Goal: Task Accomplishment & Management: Use online tool/utility

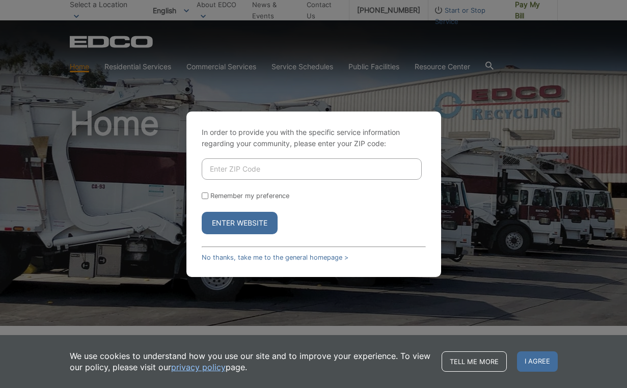
click at [269, 169] on input "Enter ZIP Code" at bounding box center [312, 168] width 220 height 21
type input "91942"
click at [245, 226] on button "Enter Website" at bounding box center [240, 223] width 76 height 22
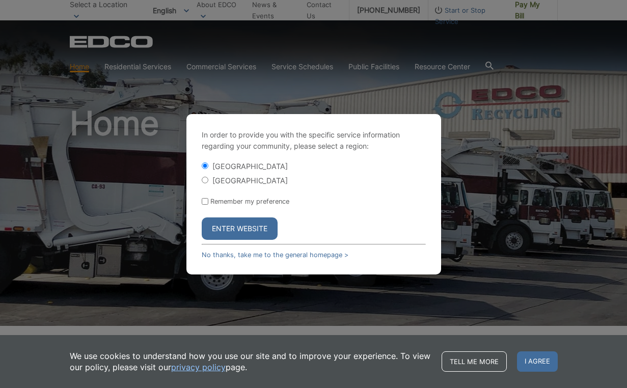
click at [241, 229] on button "Enter Website" at bounding box center [240, 229] width 76 height 22
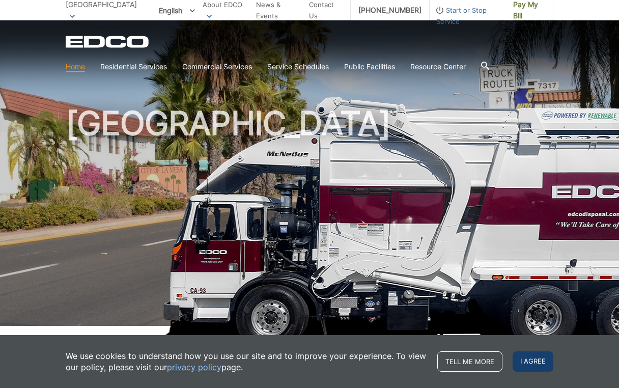
click at [536, 359] on span "I agree" at bounding box center [533, 361] width 41 height 20
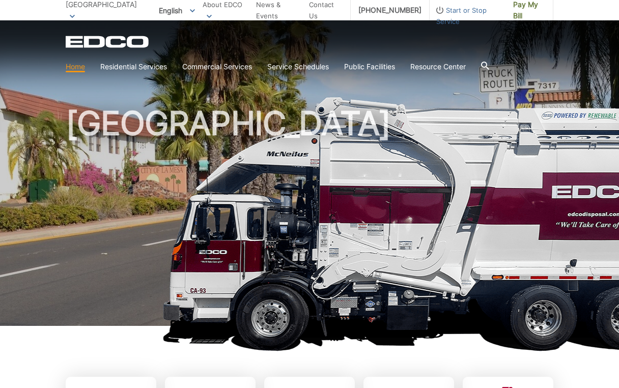
scroll to position [15, 0]
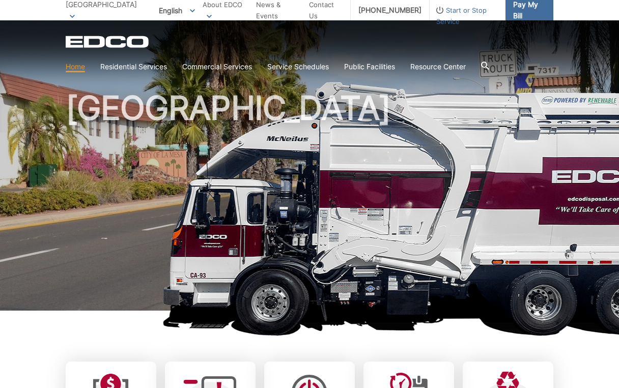
click at [522, 13] on span "Pay My Bill" at bounding box center [529, 10] width 32 height 22
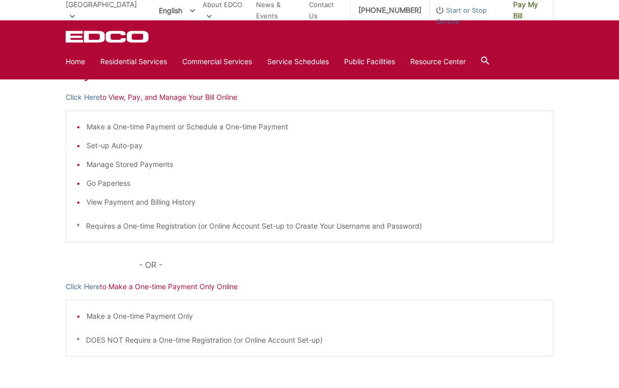
scroll to position [212, 0]
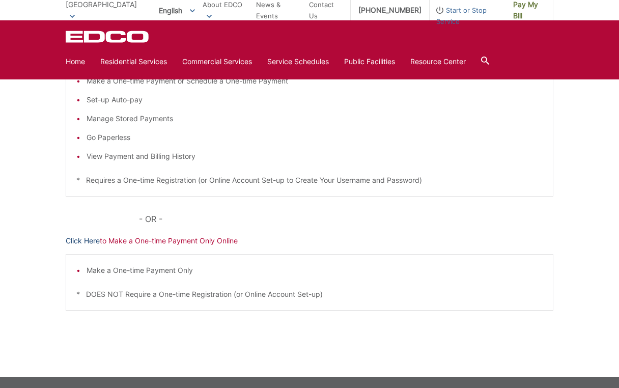
click at [89, 240] on link "Click Here" at bounding box center [83, 240] width 34 height 11
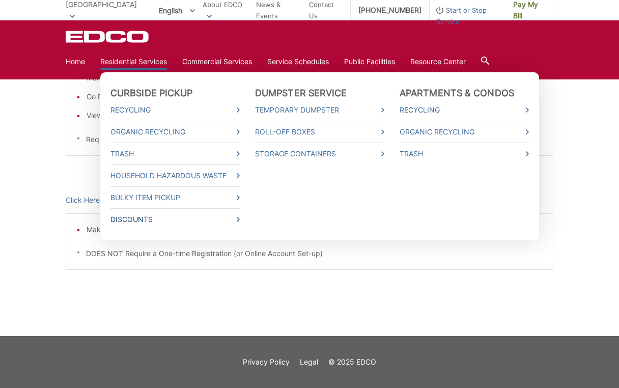
scroll to position [0, 0]
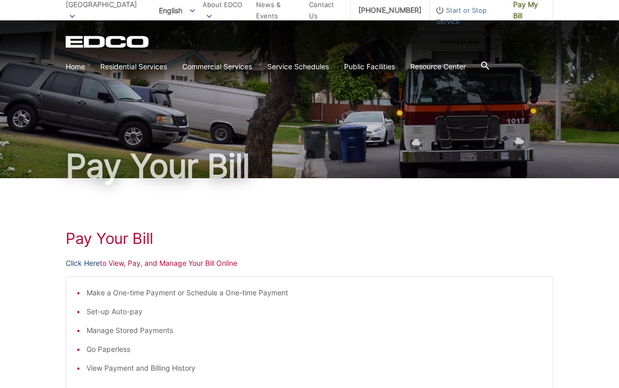
click at [91, 264] on link "Click Here" at bounding box center [83, 263] width 34 height 11
